Goal: Task Accomplishment & Management: Complete application form

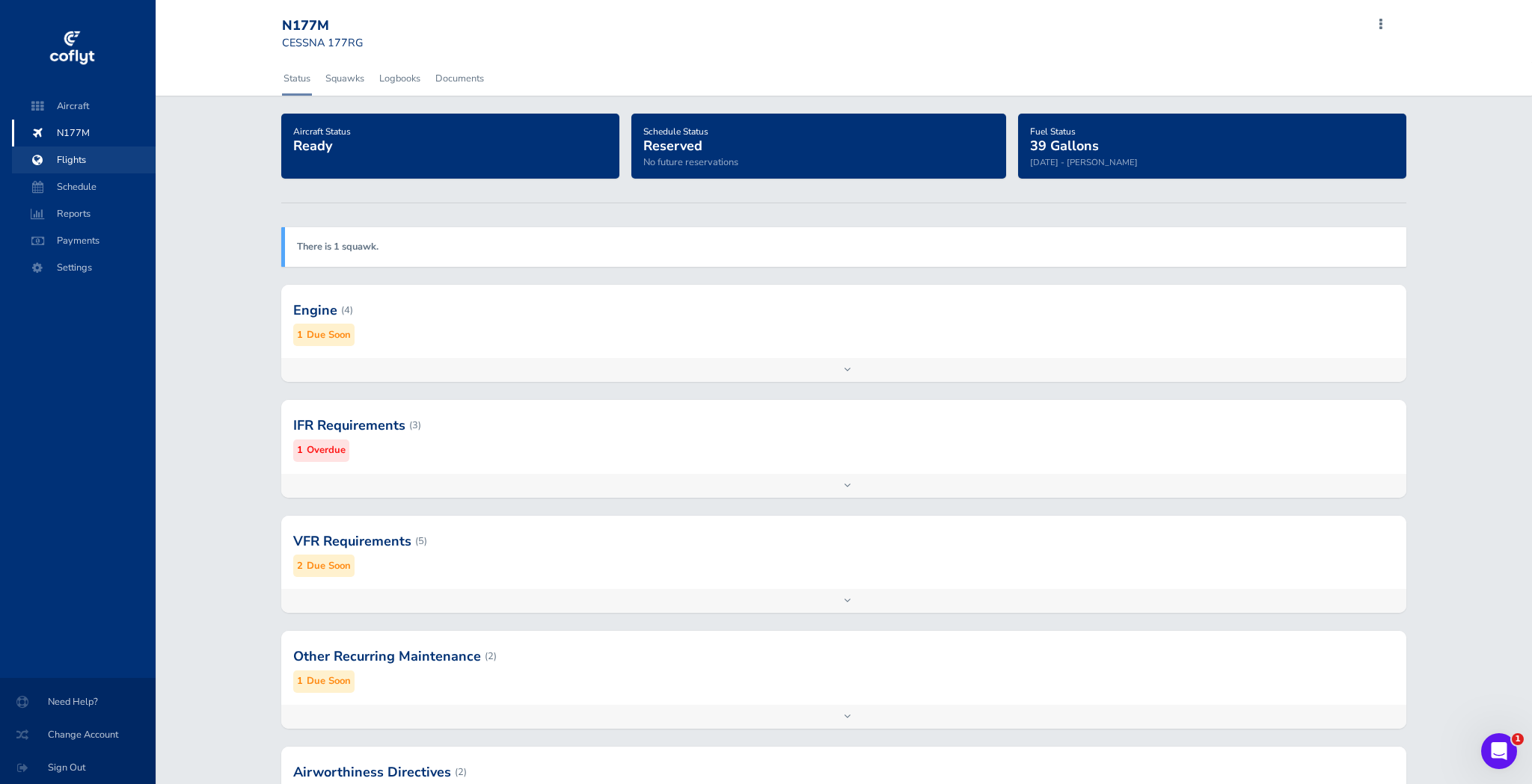
click at [65, 159] on span "Flights" at bounding box center [83, 160] width 114 height 27
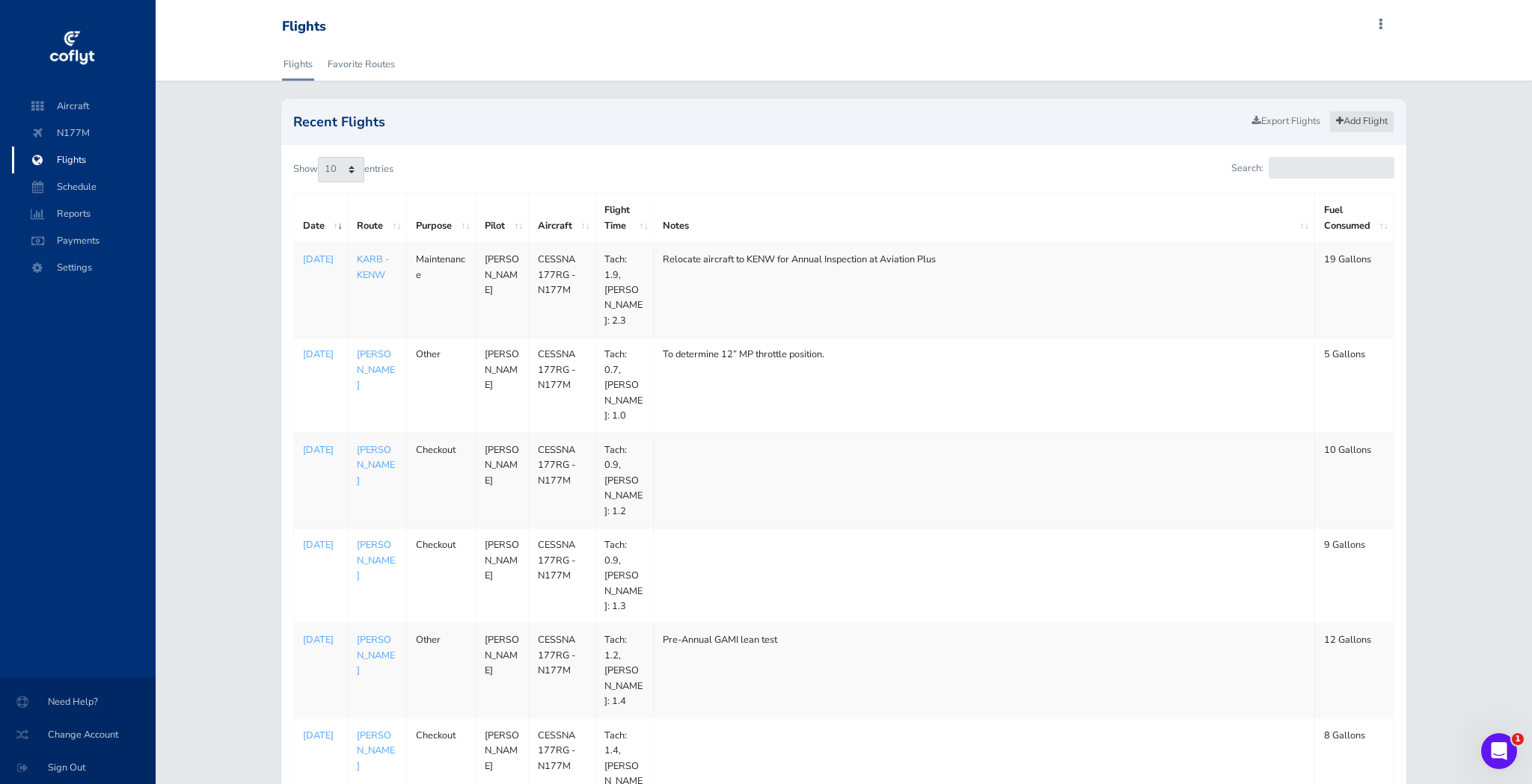
click at [1369, 123] on link "Add Flight" at bounding box center [1361, 122] width 65 height 21
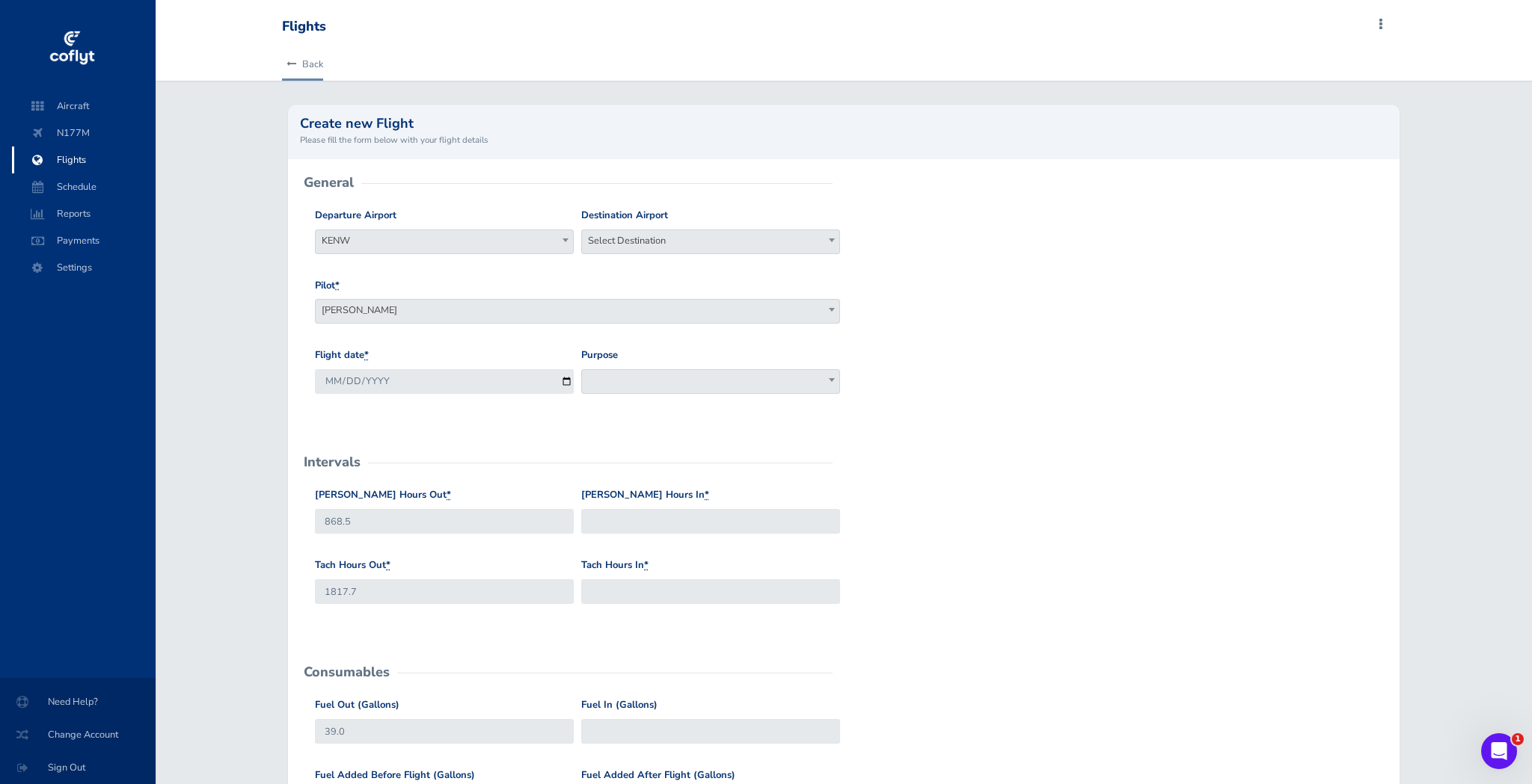
click at [297, 64] on icon at bounding box center [291, 64] width 10 height 10
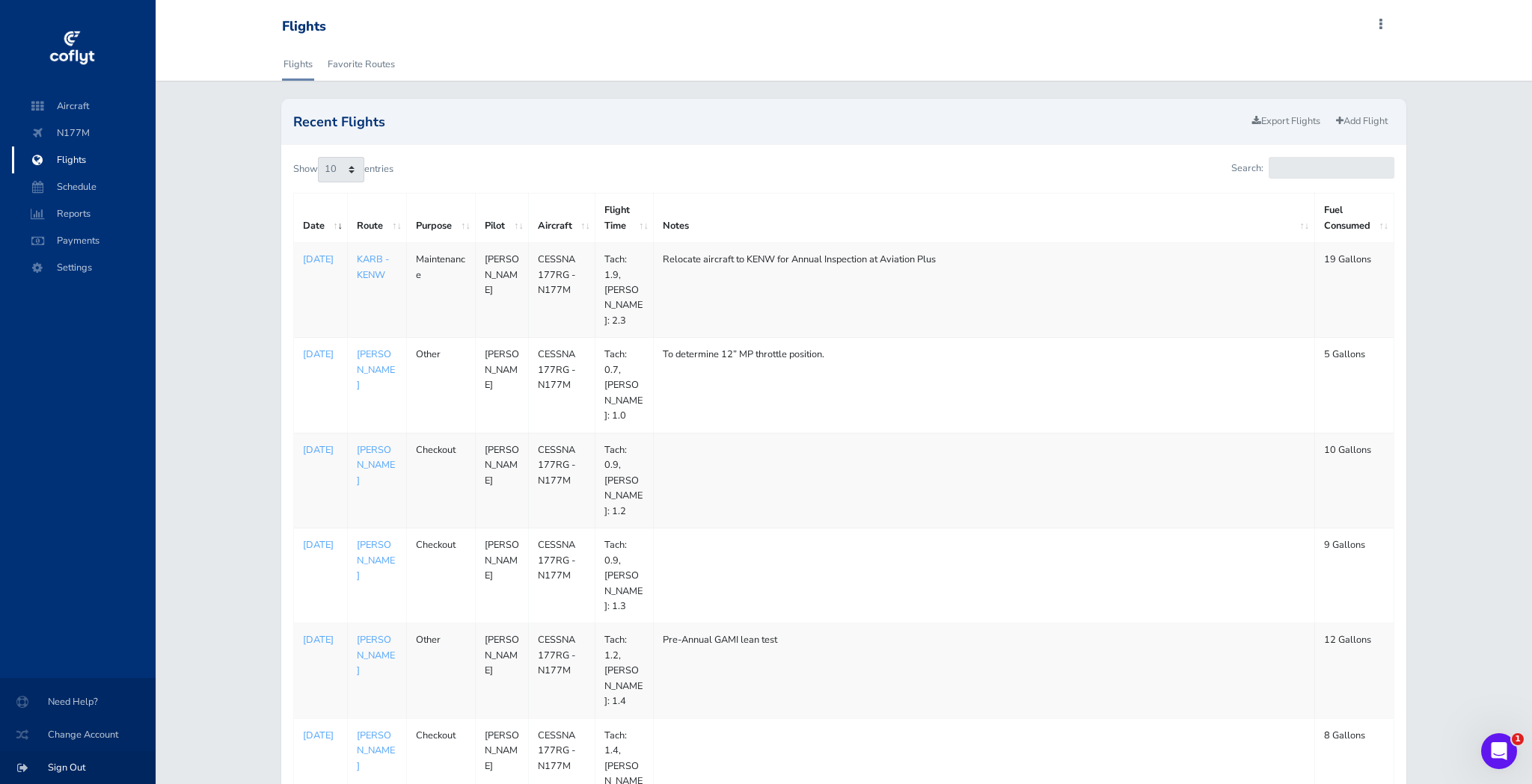
click at [83, 768] on span "Sign Out" at bounding box center [77, 768] width 120 height 27
